Goal: Information Seeking & Learning: Understand process/instructions

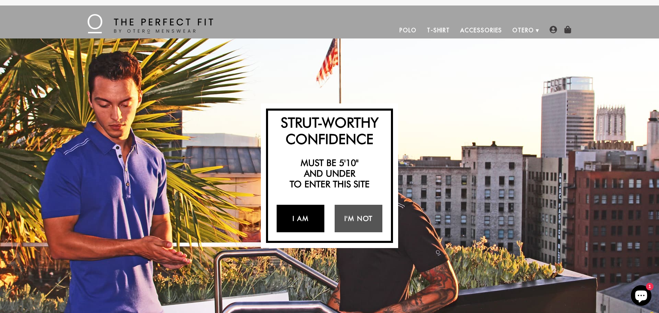
drag, startPoint x: 294, startPoint y: 213, endPoint x: 291, endPoint y: 217, distance: 4.9
click at [294, 213] on link "I Am" at bounding box center [301, 218] width 48 height 27
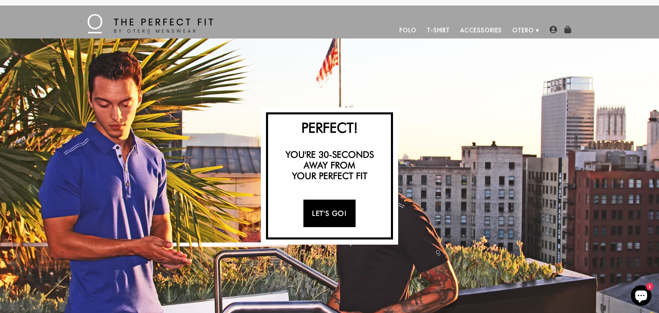
click at [333, 208] on link "Let's Go!" at bounding box center [329, 212] width 52 height 27
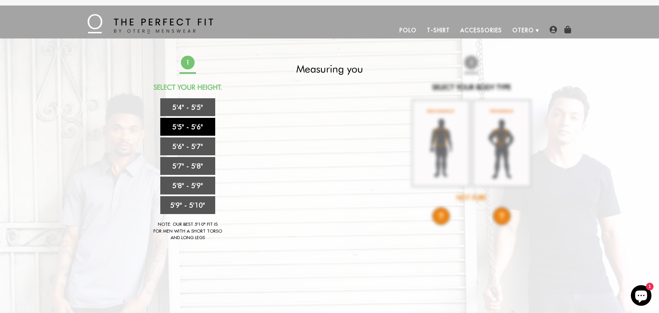
click at [177, 128] on link "5'5" - 5'6"" at bounding box center [187, 127] width 55 height 18
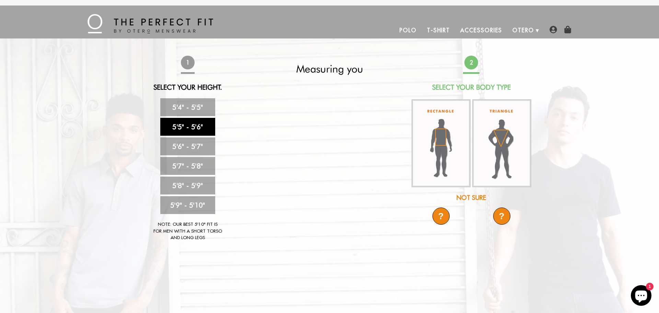
click at [443, 148] on img at bounding box center [440, 143] width 59 height 88
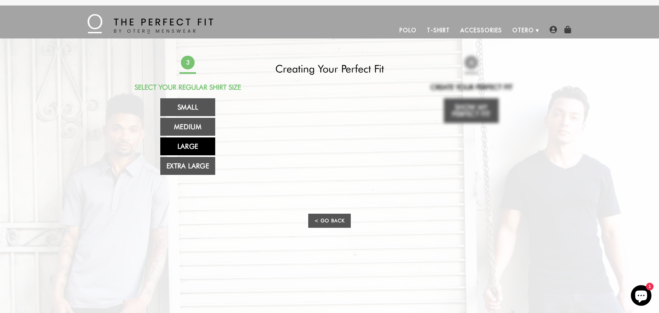
click at [195, 146] on link "Large" at bounding box center [187, 146] width 55 height 18
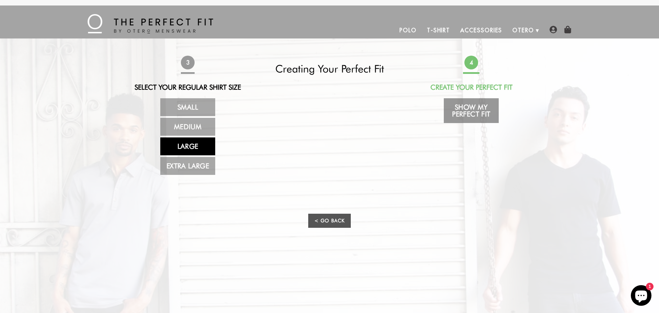
click at [491, 109] on link "Show My Perfect Fit" at bounding box center [471, 110] width 55 height 25
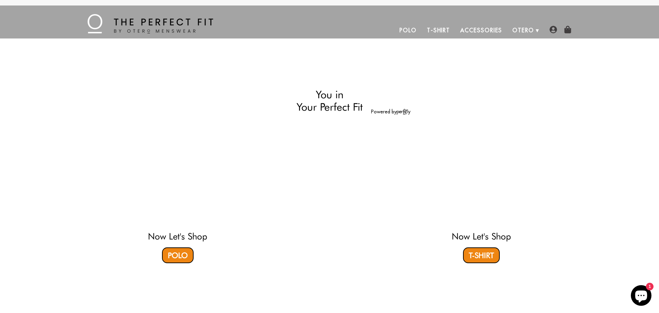
select select "55-56"
select select "L"
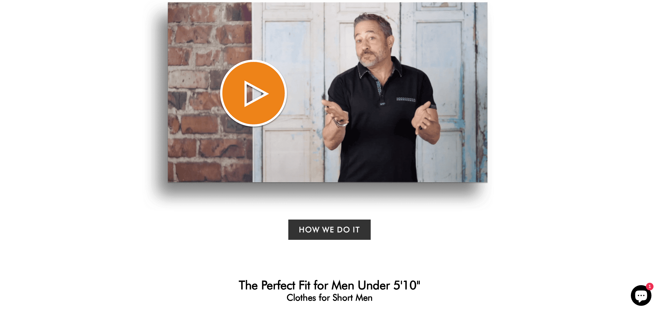
scroll to position [470, 0]
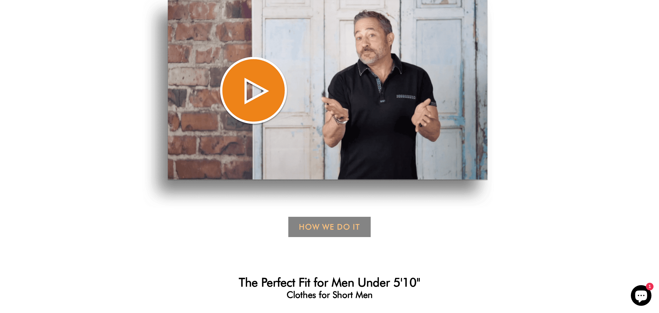
click at [309, 229] on link "How We Do it" at bounding box center [329, 227] width 82 height 20
